Goal: Information Seeking & Learning: Learn about a topic

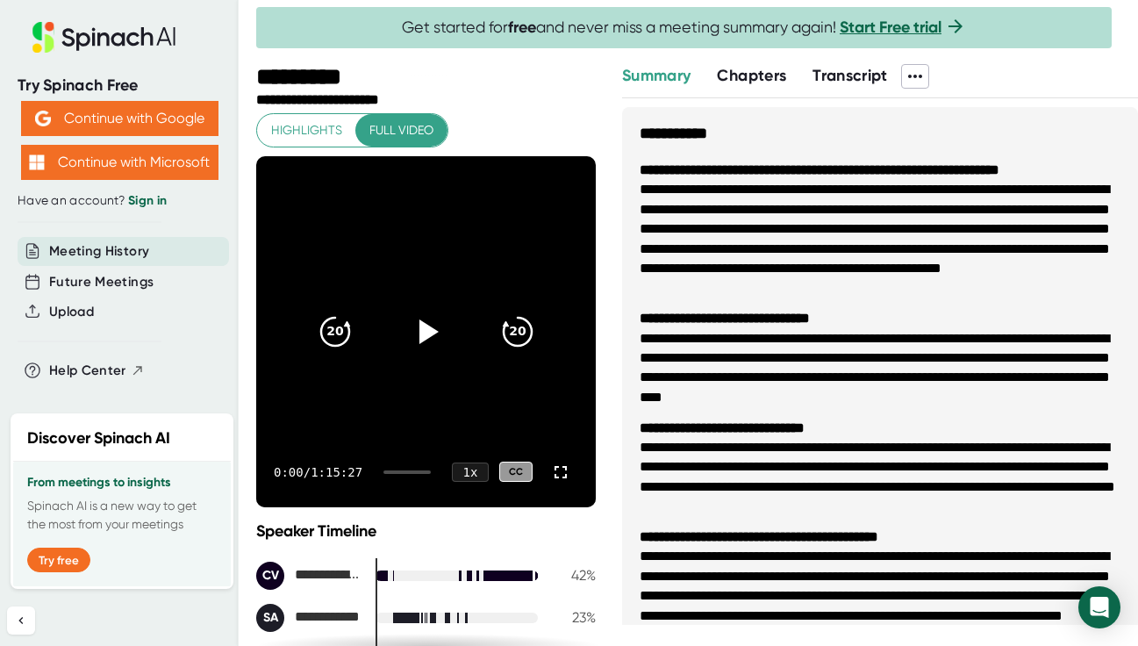
click at [143, 255] on span "Meeting History" at bounding box center [99, 251] width 100 height 20
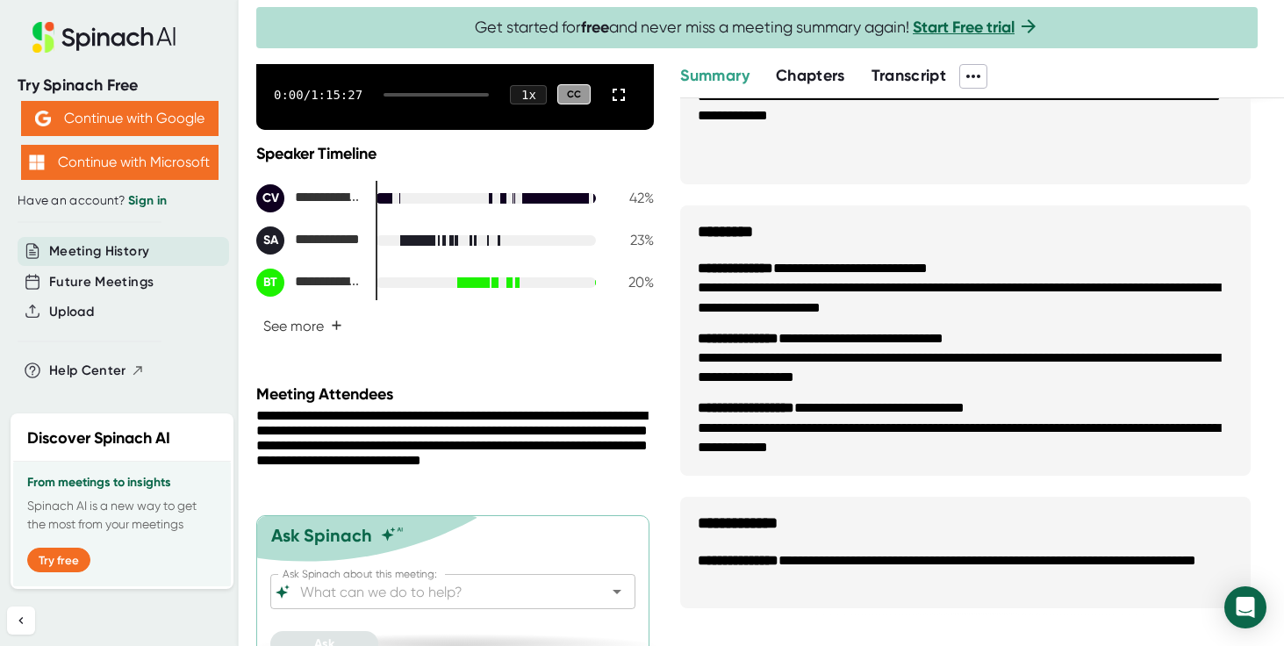
scroll to position [404, 0]
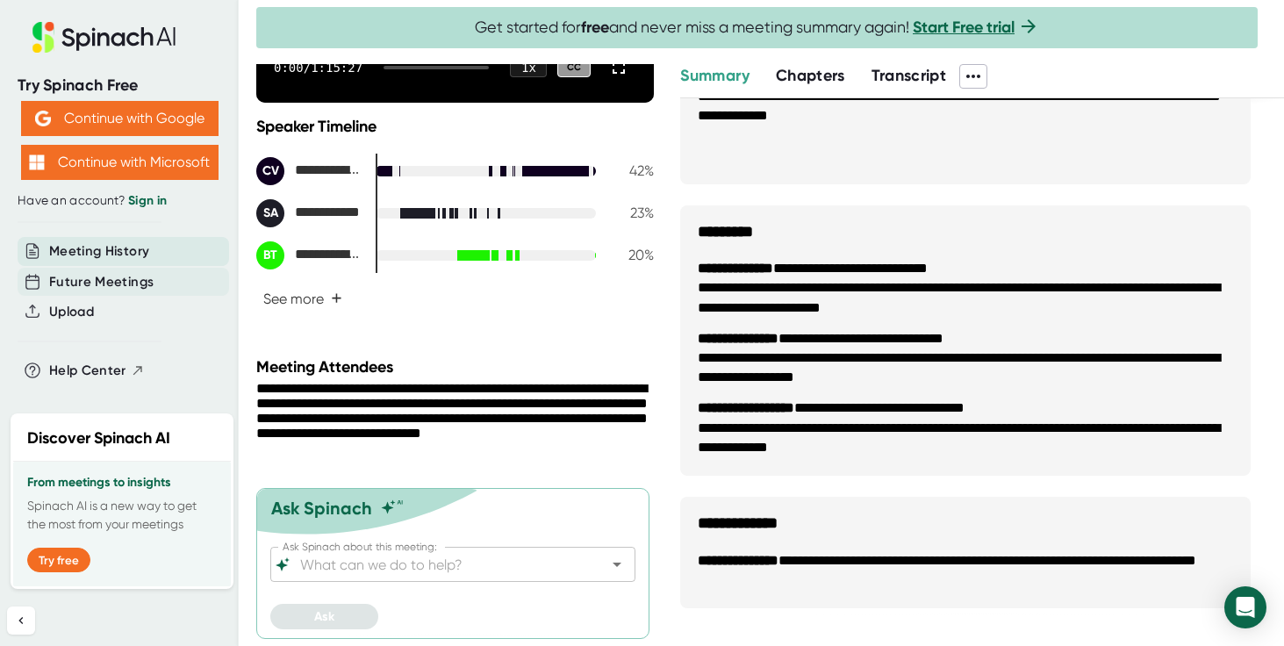
click at [118, 283] on span "Future Meetings" at bounding box center [101, 282] width 104 height 20
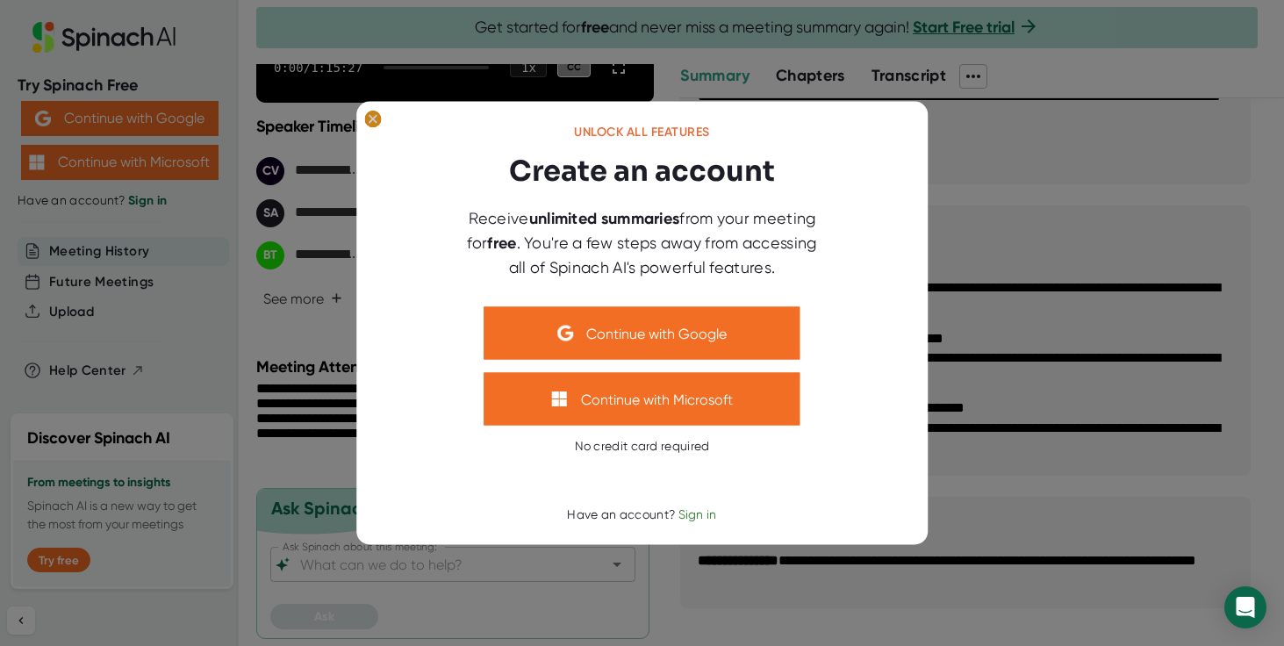
click at [372, 121] on ellipse at bounding box center [372, 120] width 17 height 18
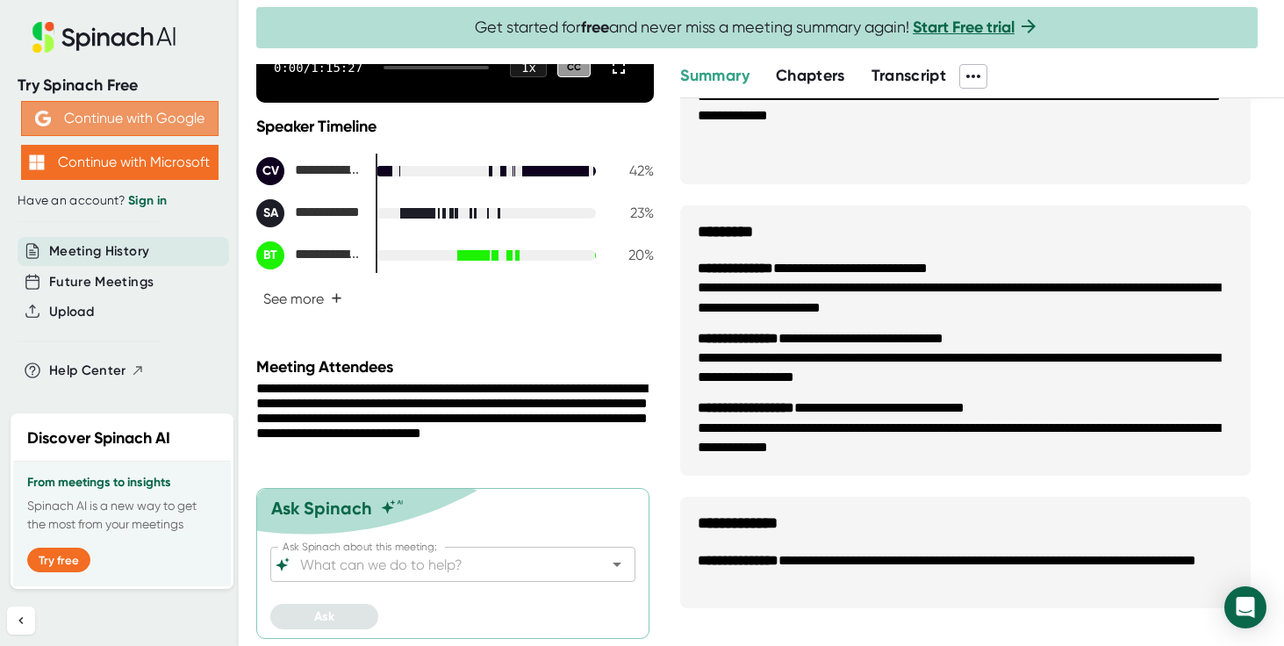
click at [137, 113] on button "Continue with Google" at bounding box center [119, 118] width 197 height 35
click at [158, 190] on div at bounding box center [120, 186] width 204 height 13
click at [158, 197] on link "Sign in" at bounding box center [147, 200] width 39 height 15
